Goal: Find specific page/section: Find specific page/section

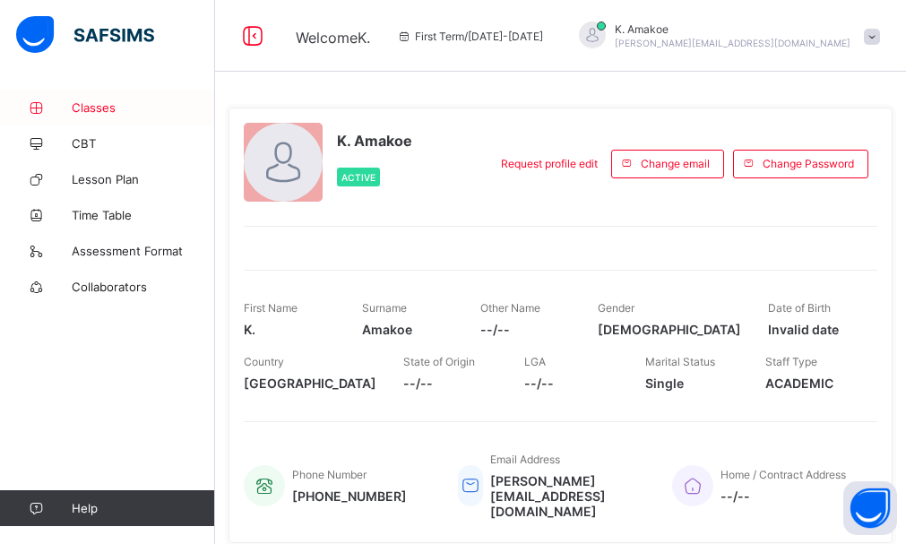
click at [96, 106] on span "Classes" at bounding box center [143, 107] width 143 height 14
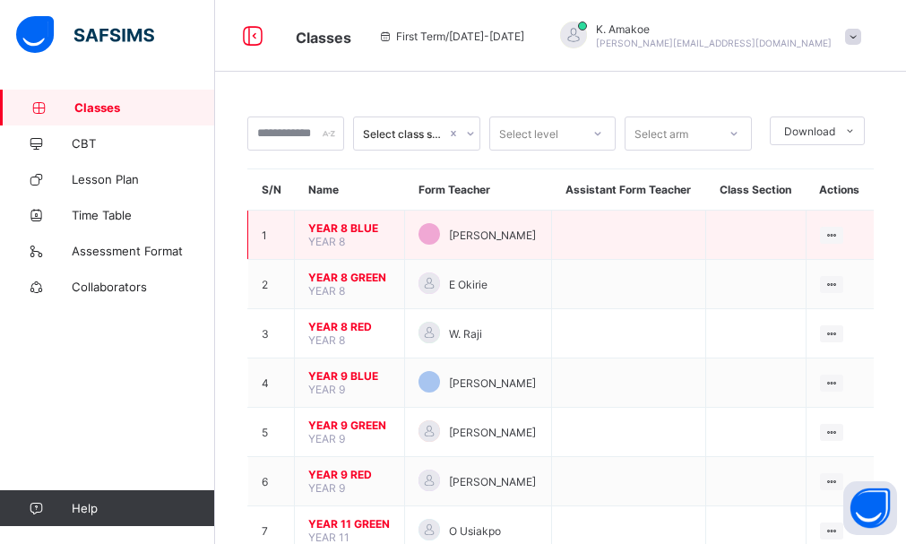
click at [352, 242] on td "YEAR 8 BLUE YEAR 8" at bounding box center [350, 235] width 110 height 49
click at [347, 241] on td "YEAR 8 BLUE YEAR 8" at bounding box center [350, 235] width 110 height 49
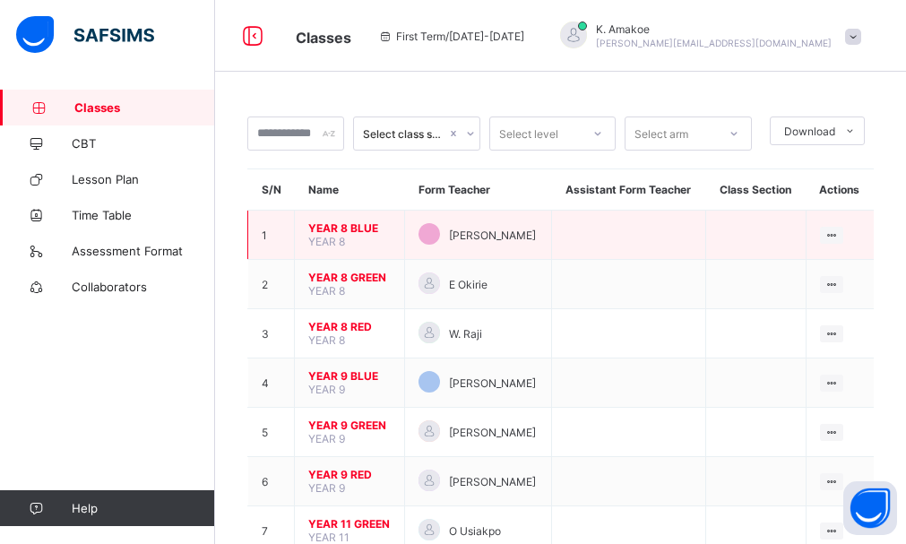
click at [347, 241] on td "YEAR 8 BLUE YEAR 8" at bounding box center [350, 235] width 110 height 49
click at [341, 228] on span "YEAR 8 BLUE" at bounding box center [349, 227] width 82 height 13
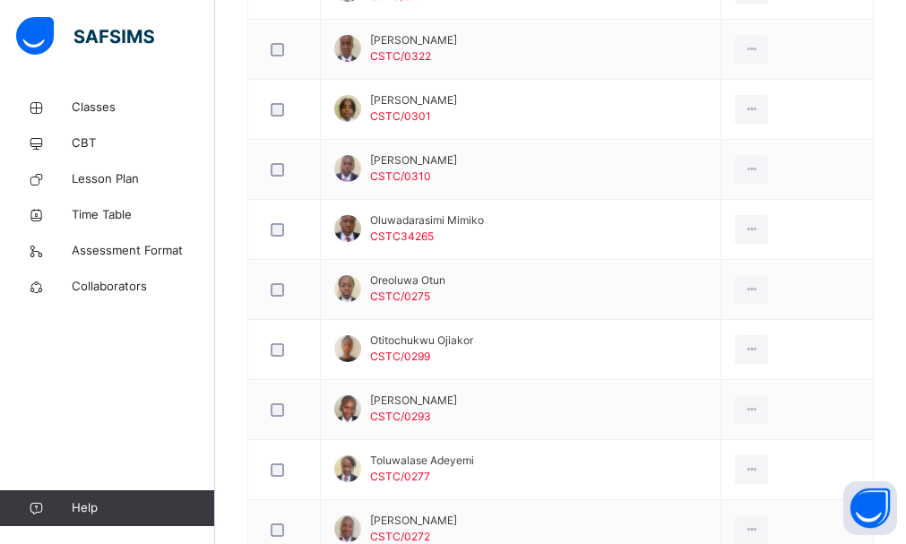
scroll to position [1467, 0]
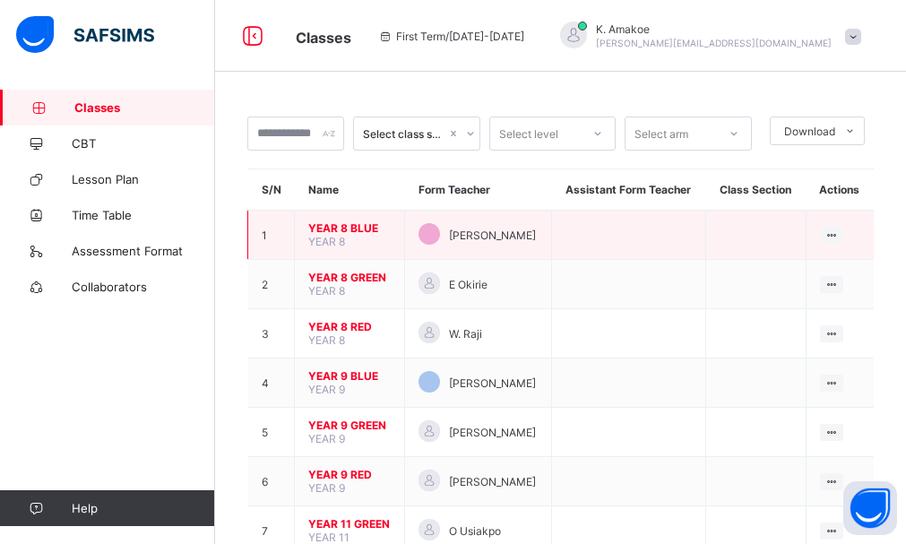
click at [358, 237] on td "YEAR 8 BLUE YEAR 8" at bounding box center [350, 235] width 110 height 49
click at [360, 225] on span "YEAR 8 BLUE" at bounding box center [349, 227] width 82 height 13
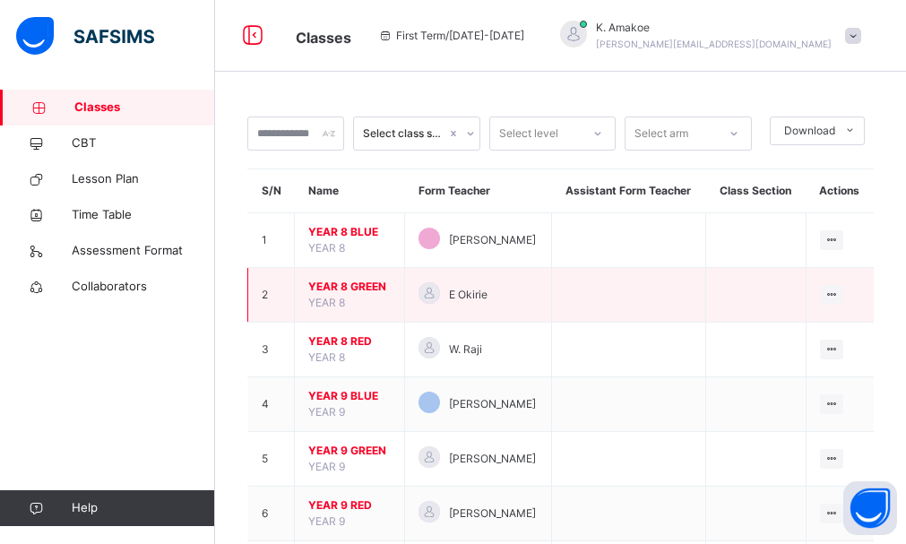
click at [352, 285] on span "YEAR 8 GREEN" at bounding box center [349, 287] width 82 height 16
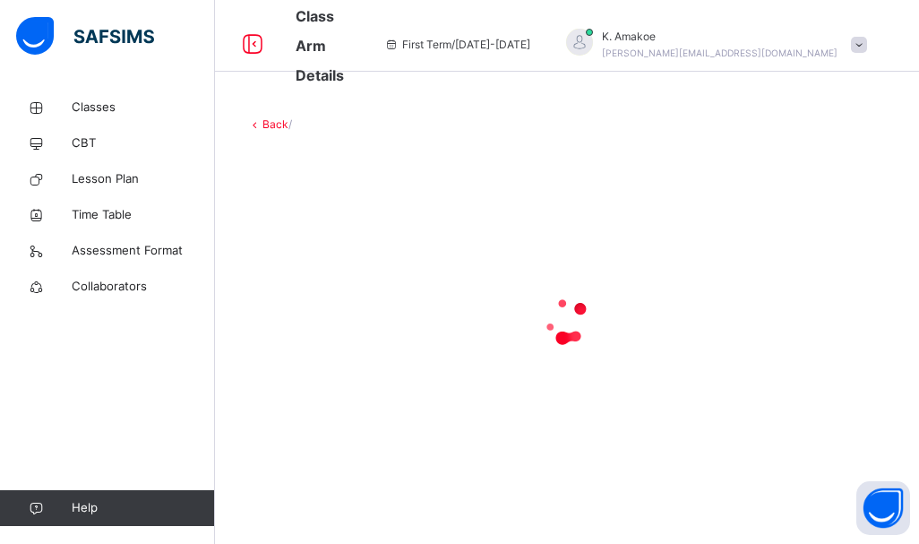
click at [352, 285] on div at bounding box center [567, 321] width 640 height 72
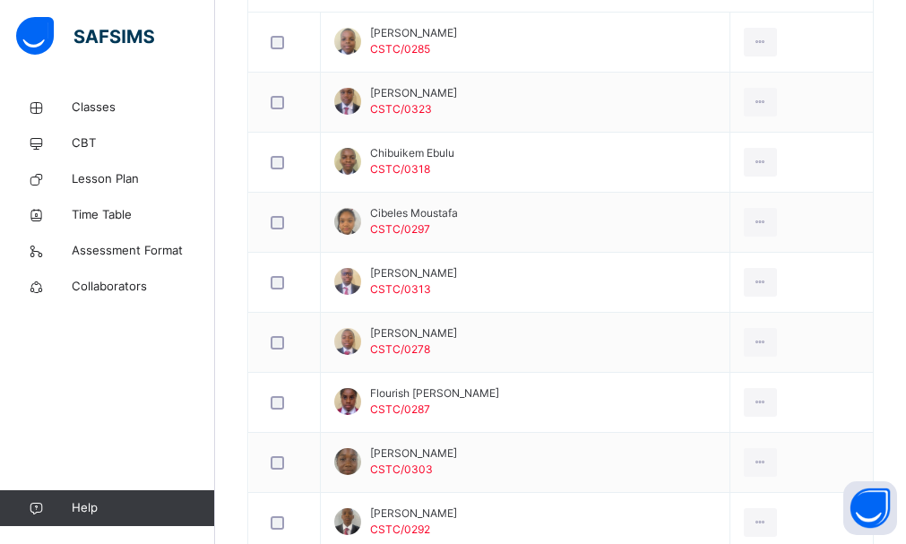
scroll to position [558, 0]
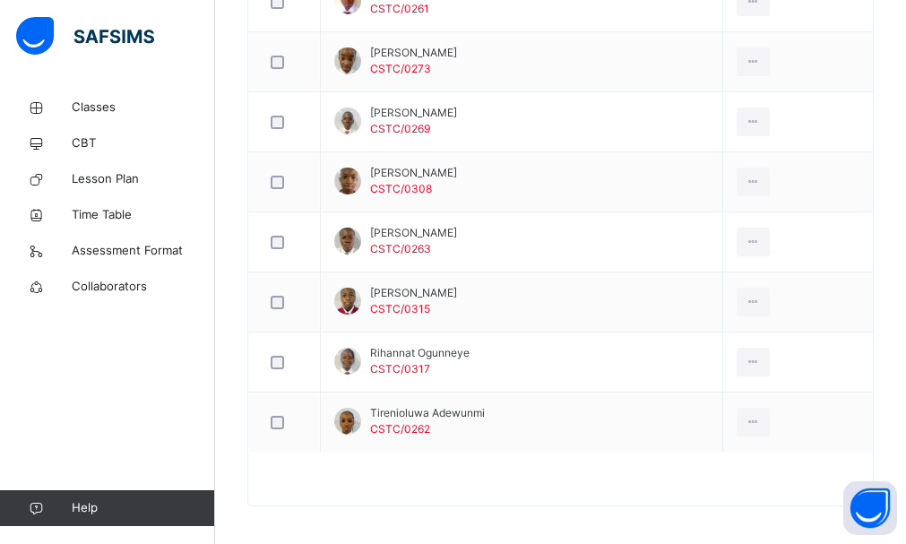
scroll to position [1582, 0]
